Goal: Understand process/instructions: Learn about a topic

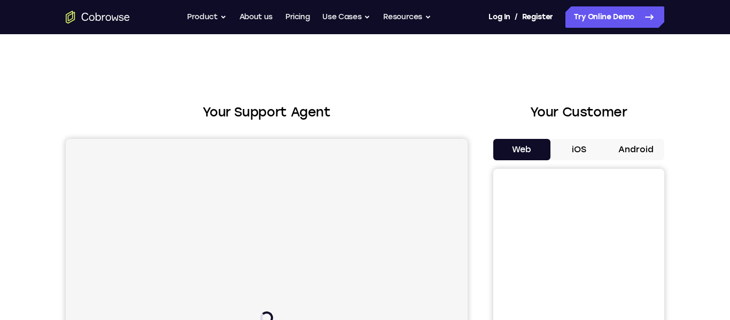
click at [633, 156] on button "Android" at bounding box center [635, 149] width 57 height 21
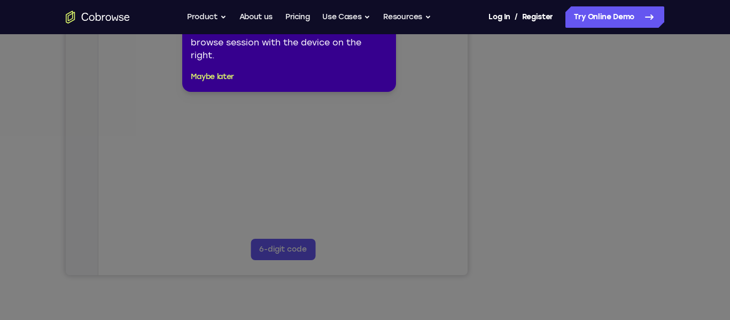
scroll to position [222, 0]
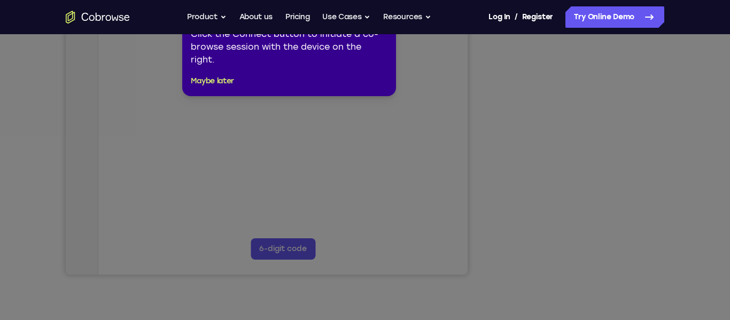
click at [604, 141] on icon at bounding box center [365, 151] width 730 height 337
click at [588, 114] on icon at bounding box center [365, 151] width 730 height 337
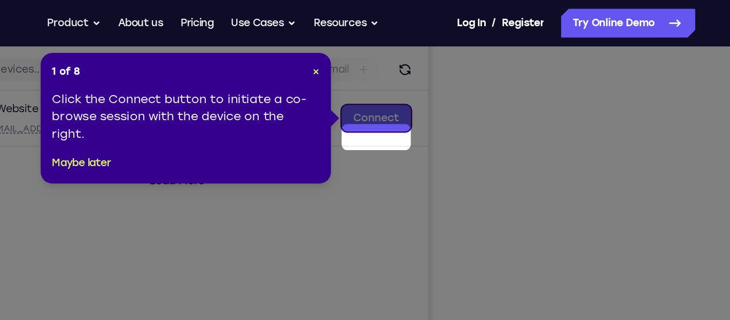
scroll to position [106, 0]
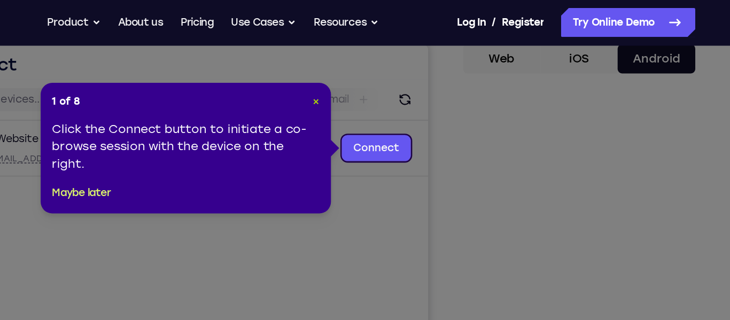
click at [385, 73] on span "×" at bounding box center [385, 75] width 5 height 9
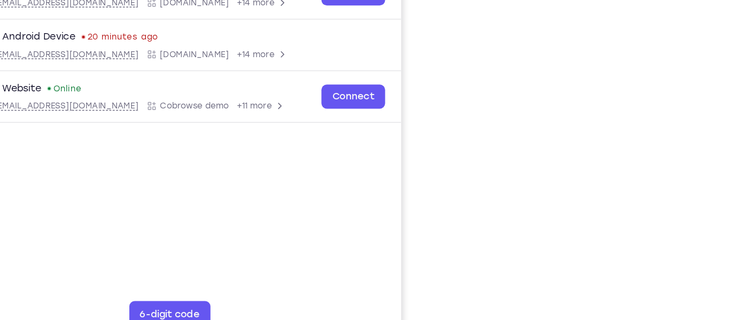
scroll to position [179, 0]
